Goal: Find specific page/section: Find specific page/section

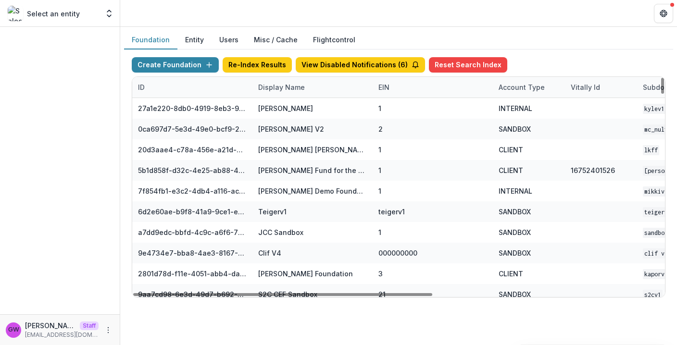
click at [288, 88] on div "Display Name" at bounding box center [282, 87] width 58 height 10
click at [291, 107] on input at bounding box center [312, 109] width 115 height 15
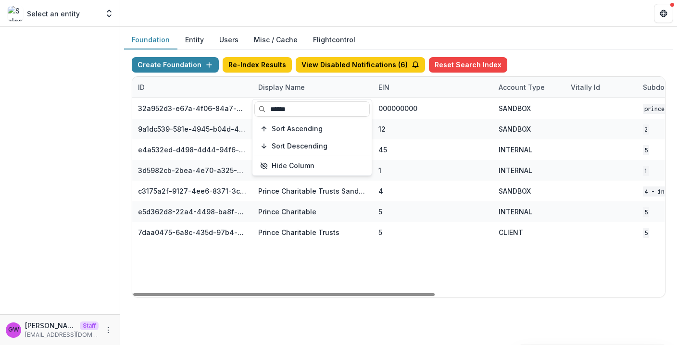
type input "******"
click at [596, 50] on div "Create Foundation Re-Index Results View Disabled Notifications ( 6 ) Reset Sear…" at bounding box center [398, 178] width 549 height 256
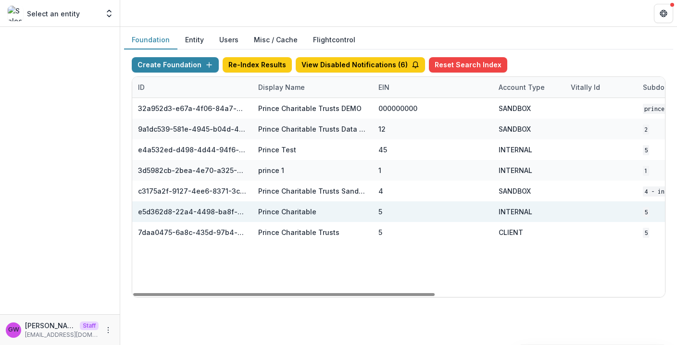
scroll to position [0, 405]
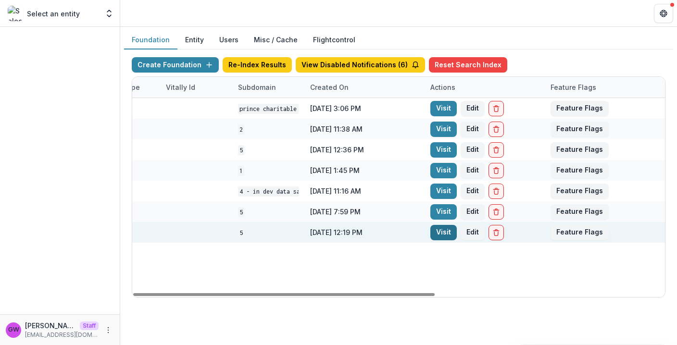
click at [441, 234] on link "Visit" at bounding box center [444, 232] width 26 height 15
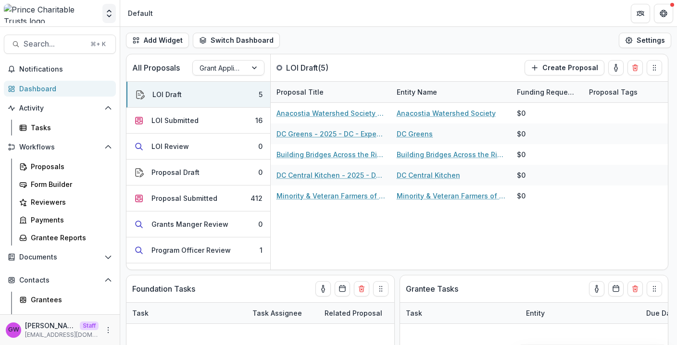
click at [108, 19] on button "Open entity switcher" at bounding box center [108, 13] width 13 height 19
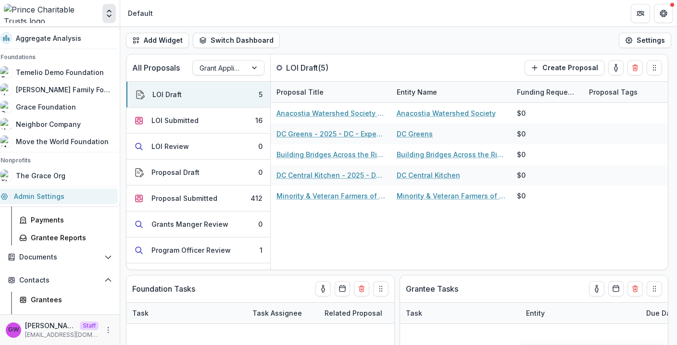
click at [53, 196] on link "Admin Settings" at bounding box center [56, 197] width 123 height 16
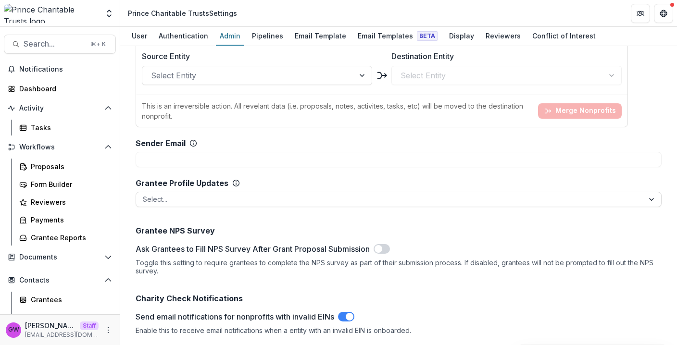
scroll to position [1180, 0]
